Goal: Task Accomplishment & Management: Use online tool/utility

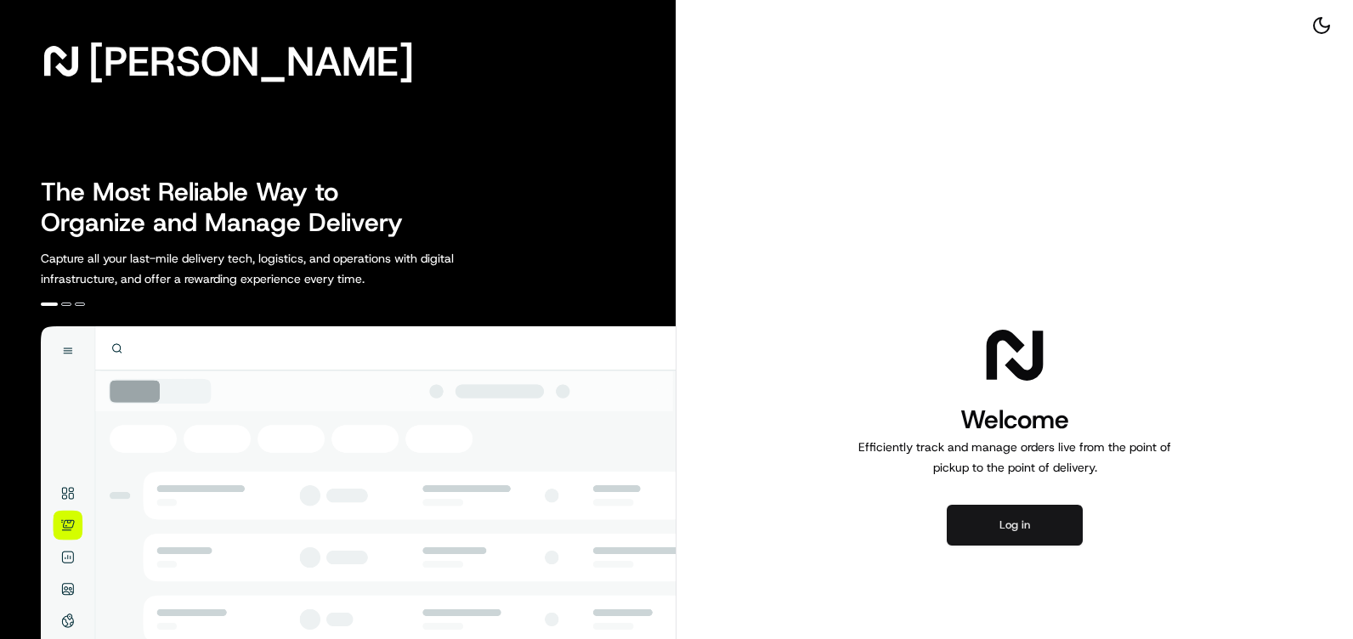
click at [956, 528] on button "Log in" at bounding box center [1015, 525] width 136 height 41
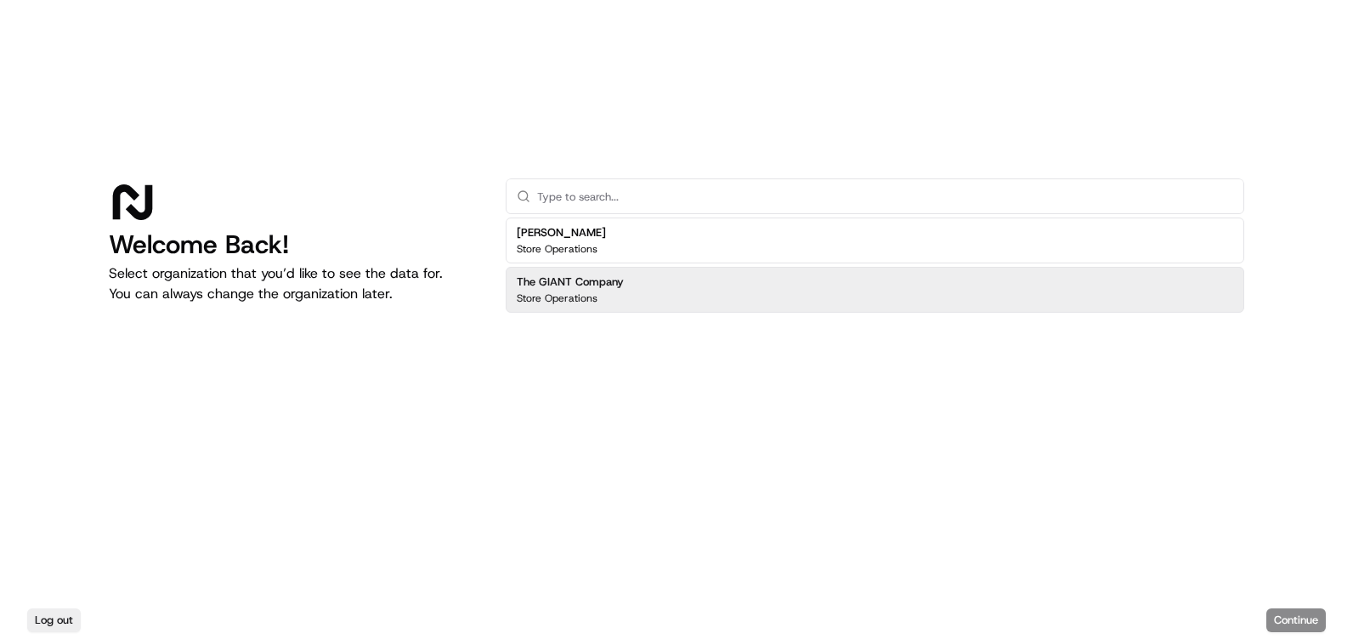
click at [632, 309] on div "The GIANT Company Store Operations" at bounding box center [875, 290] width 739 height 46
click at [1289, 612] on button "Continue" at bounding box center [1295, 621] width 59 height 24
